Goal: Navigation & Orientation: Find specific page/section

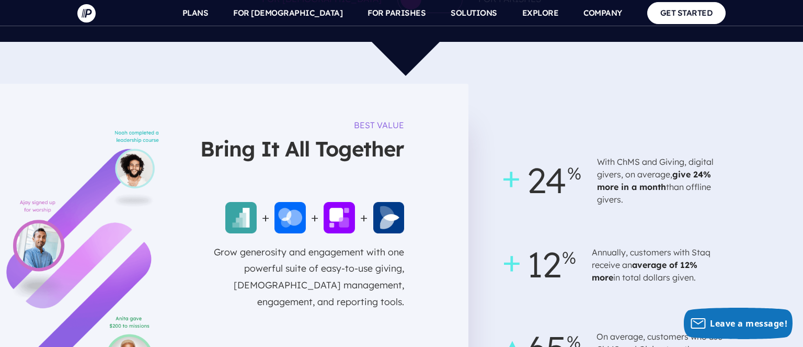
scroll to position [704, 0]
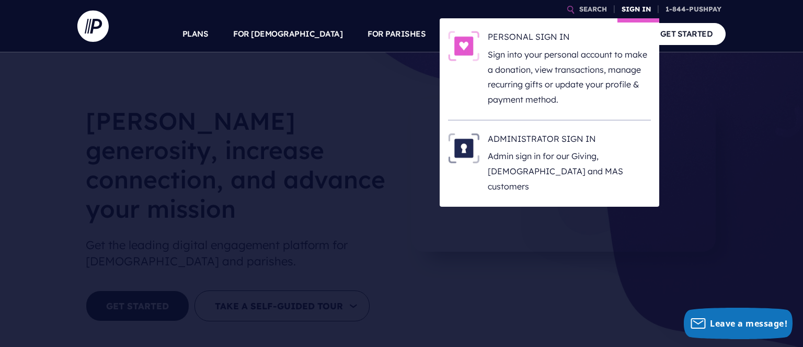
click at [637, 14] on link "SIGN IN" at bounding box center [636, 9] width 38 height 18
click at [524, 86] on p "Sign into your personal account to make a donation, view transactions, manage r…" at bounding box center [569, 77] width 163 height 60
click at [643, 13] on link "SIGN IN" at bounding box center [636, 9] width 38 height 18
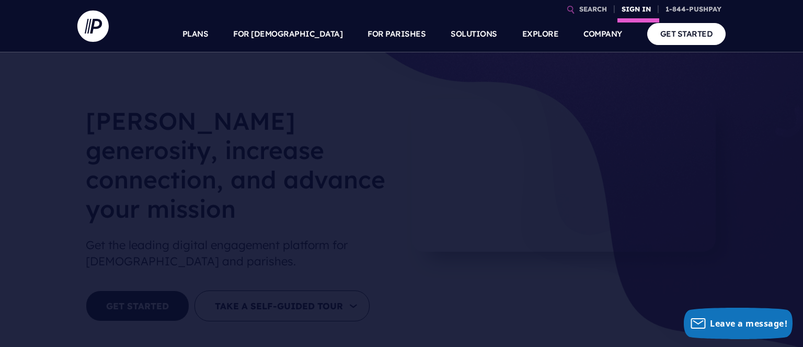
click at [635, 13] on link "SIGN IN" at bounding box center [636, 9] width 38 height 18
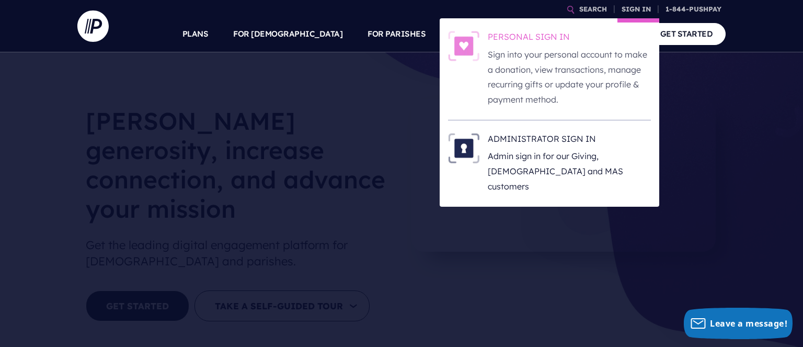
click at [539, 78] on p "Sign into your personal account to make a donation, view transactions, manage r…" at bounding box center [569, 77] width 163 height 60
